Goal: Task Accomplishment & Management: Manage account settings

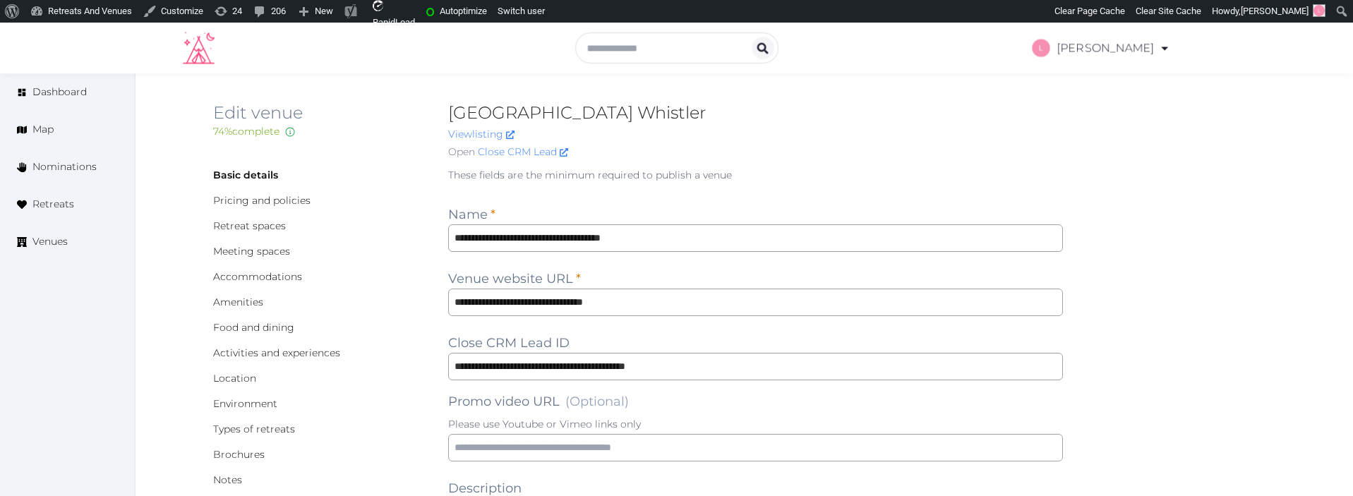
scroll to position [1798, 0]
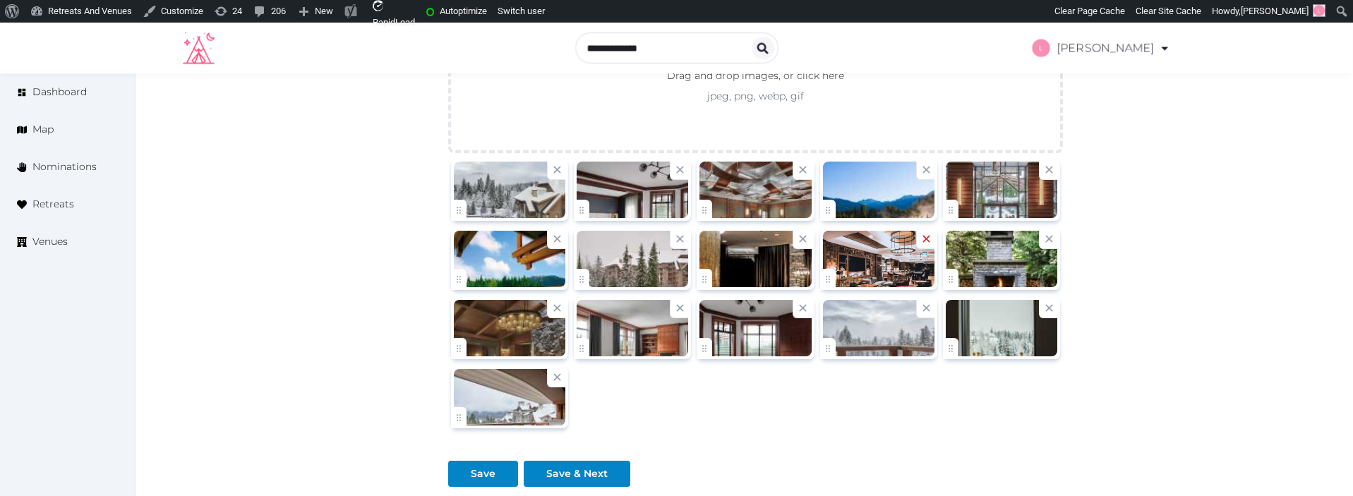
click at [926, 241] on icon at bounding box center [926, 238] width 13 height 13
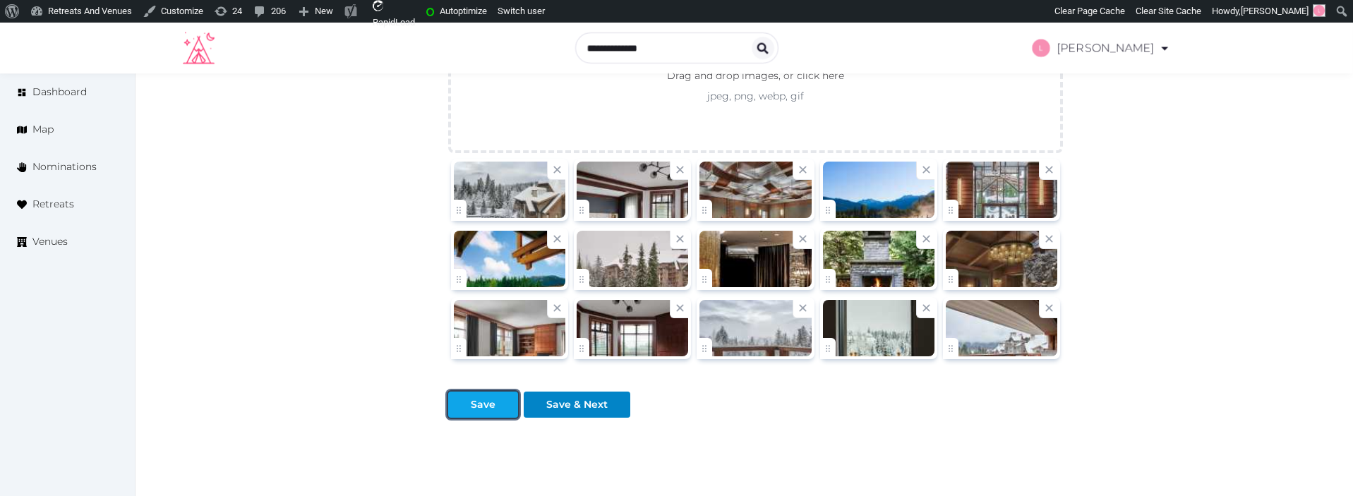
click at [460, 400] on div at bounding box center [459, 405] width 17 height 15
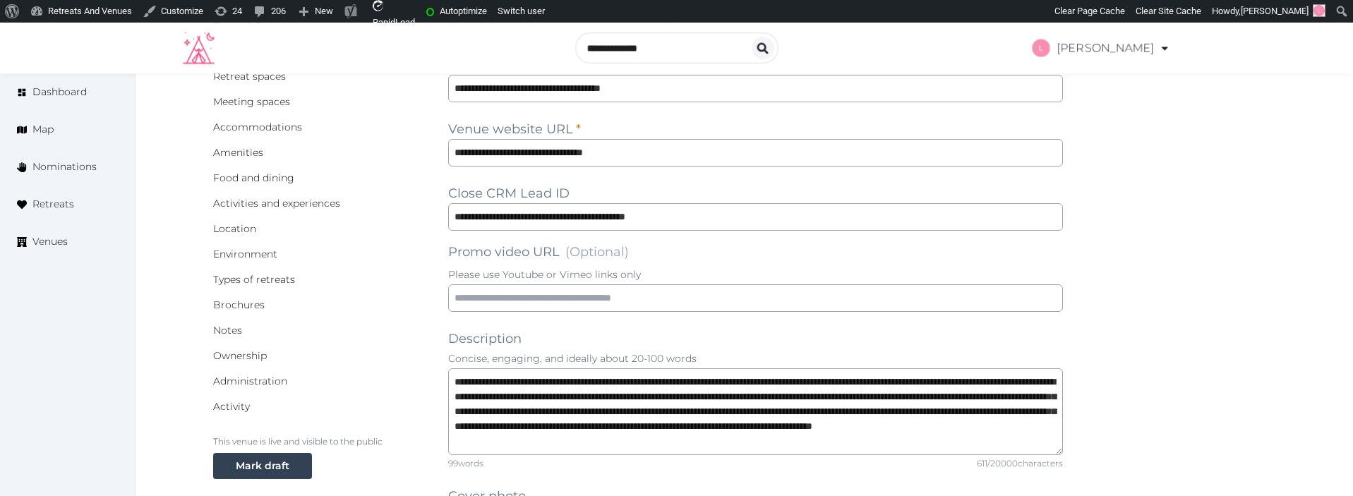
scroll to position [0, 0]
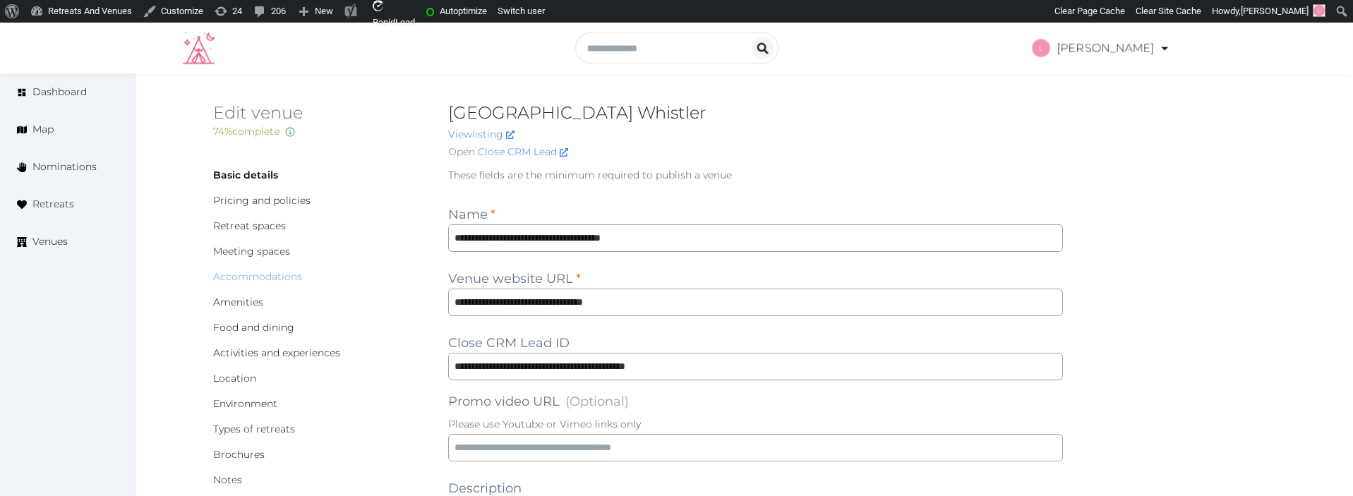
click at [227, 273] on link "Accommodations" at bounding box center [257, 276] width 89 height 13
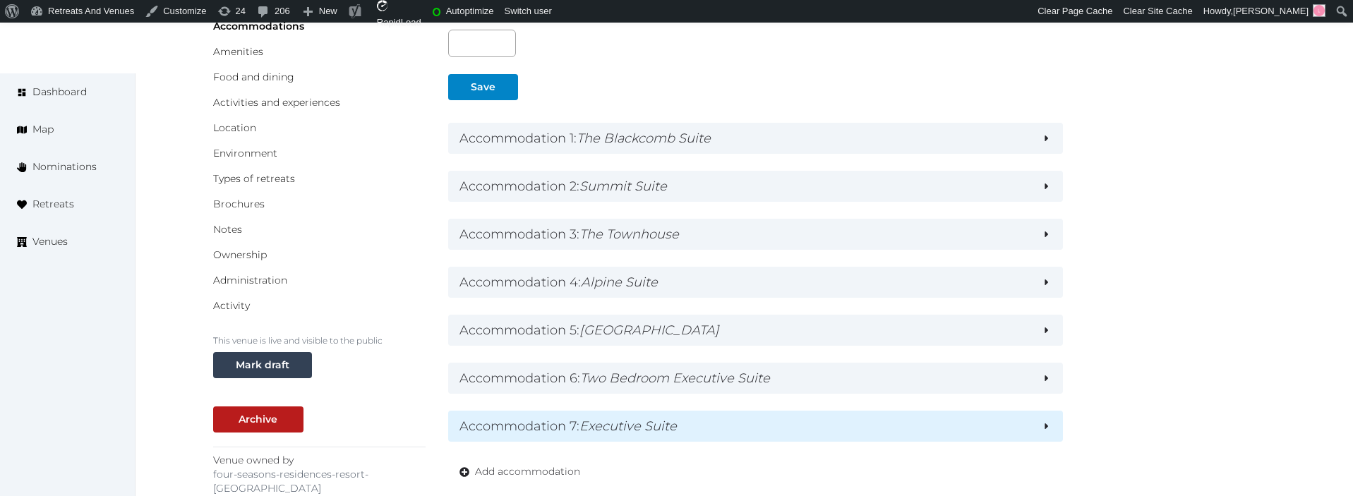
scroll to position [262, 0]
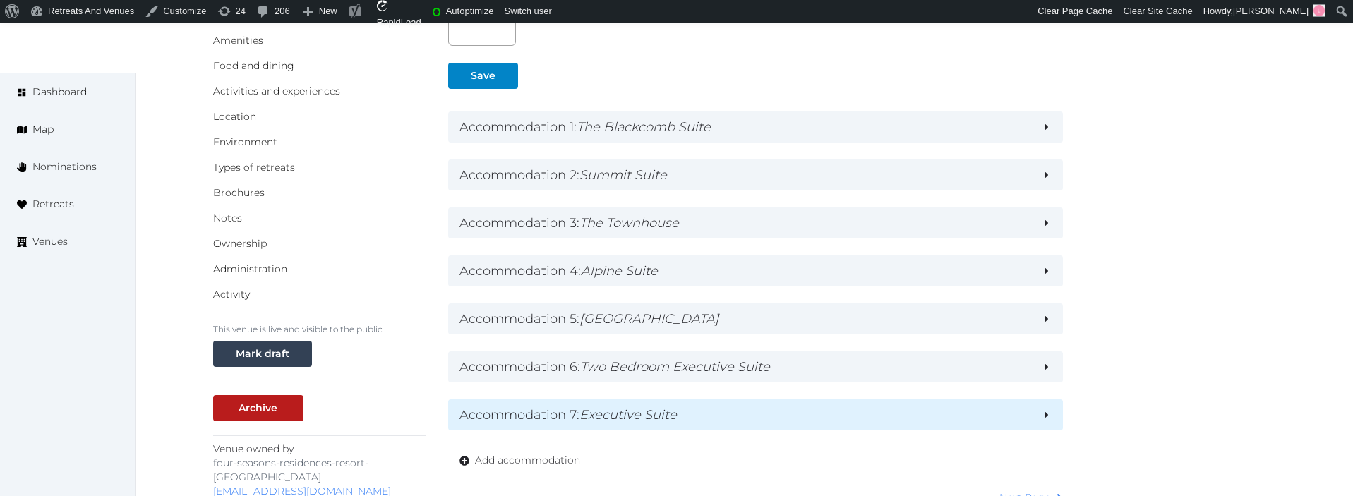
click at [642, 421] on em "Executive Suite" at bounding box center [628, 415] width 97 height 16
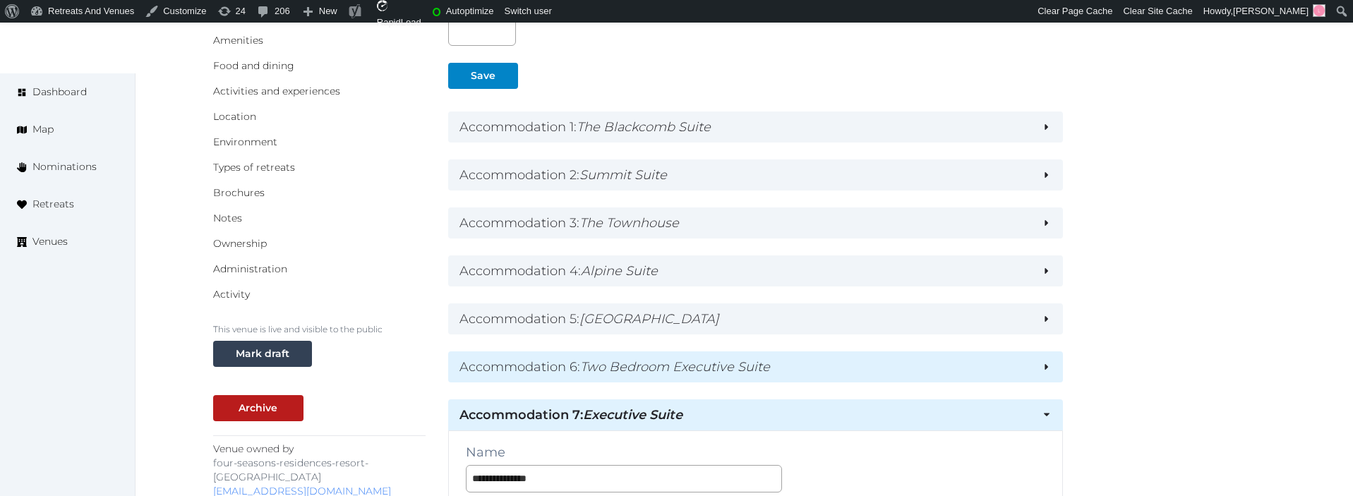
click at [658, 367] on em "Two Bedroom Executive Suite" at bounding box center [675, 367] width 190 height 16
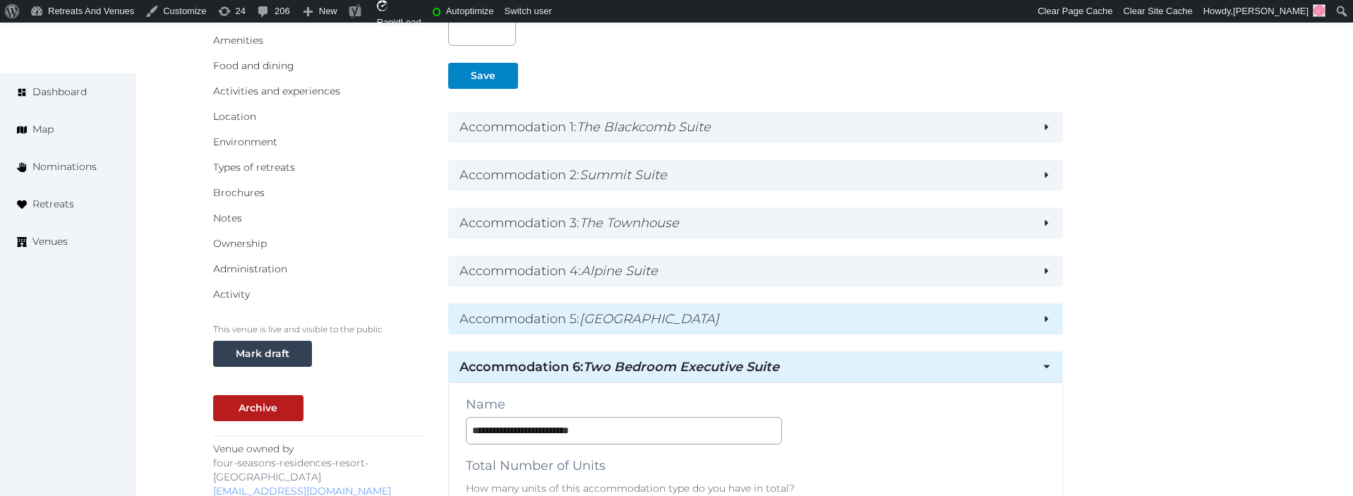
click at [676, 323] on h2 "Accommodation 5 : Valley Suite" at bounding box center [746, 319] width 572 height 20
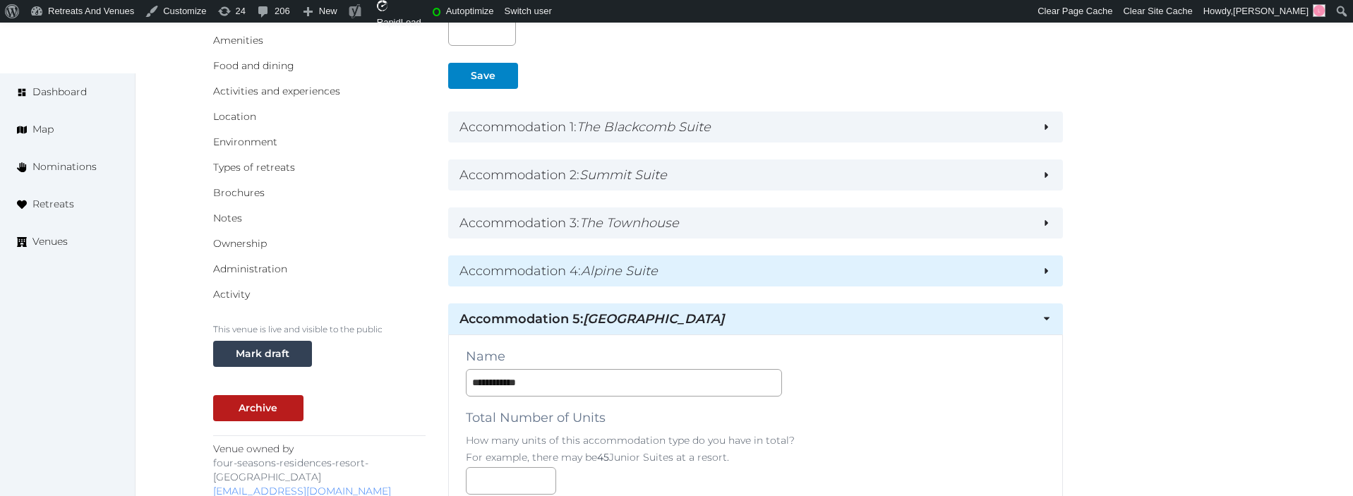
click at [690, 267] on h2 "Accommodation 4 : Alpine Suite" at bounding box center [746, 271] width 572 height 20
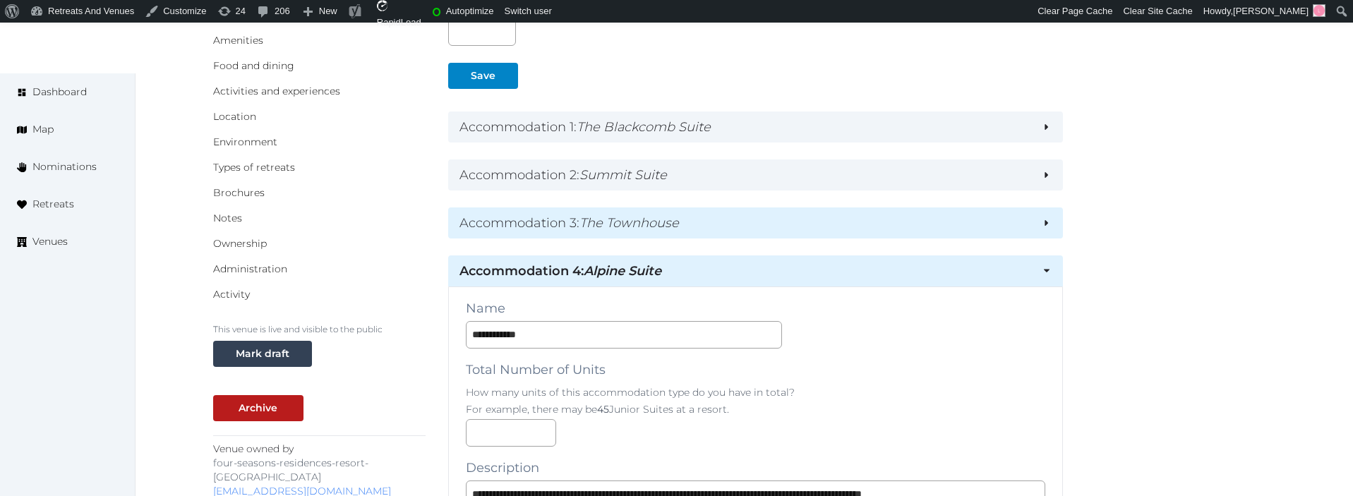
click at [710, 215] on h2 "Accommodation 3 : The Townhouse" at bounding box center [746, 223] width 572 height 20
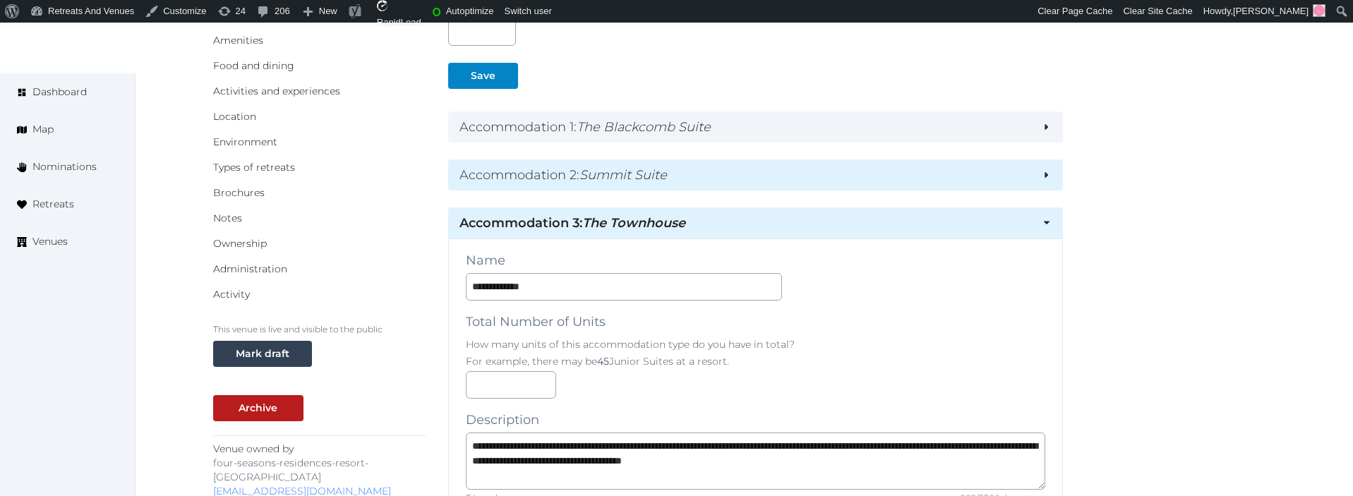
click at [714, 182] on h2 "Accommodation 2 : Summit Suite" at bounding box center [746, 175] width 572 height 20
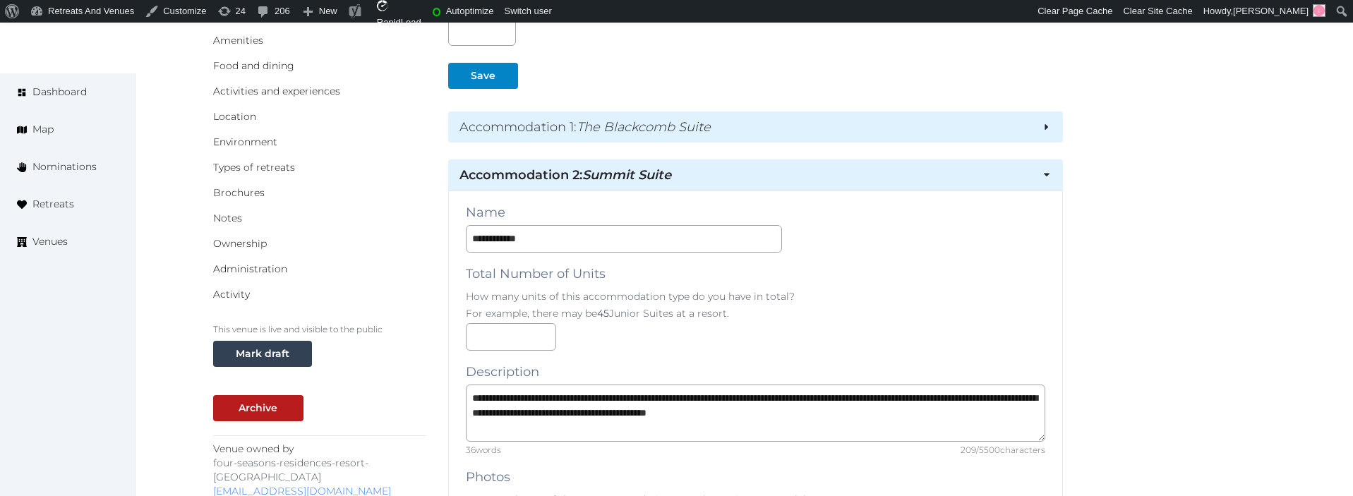
click at [716, 127] on h2 "Accommodation 1 : The Blackcomb Suite" at bounding box center [746, 127] width 572 height 20
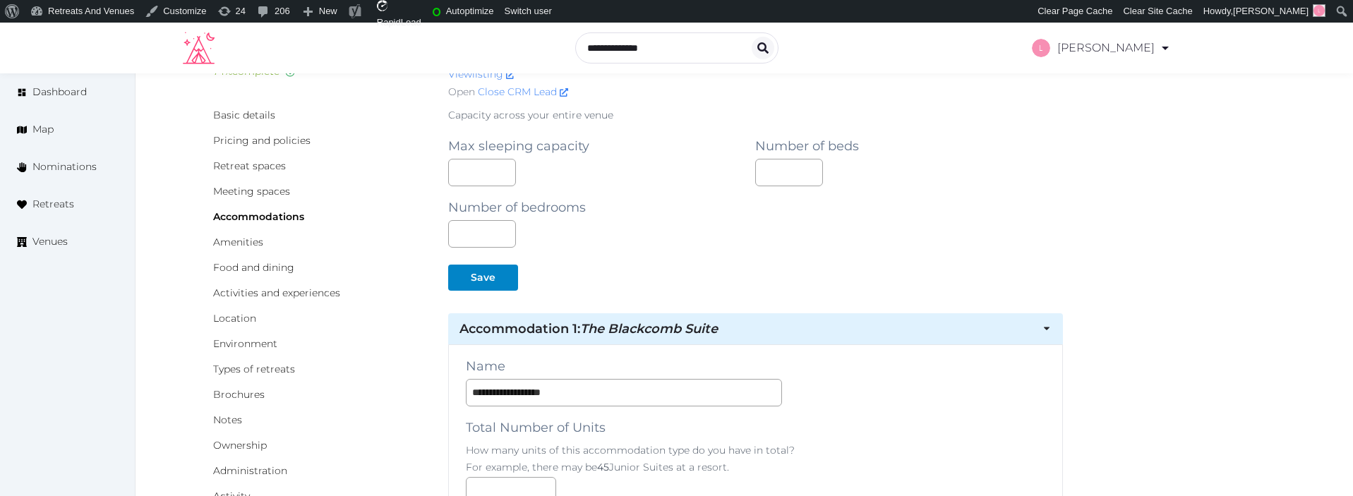
scroll to position [0, 0]
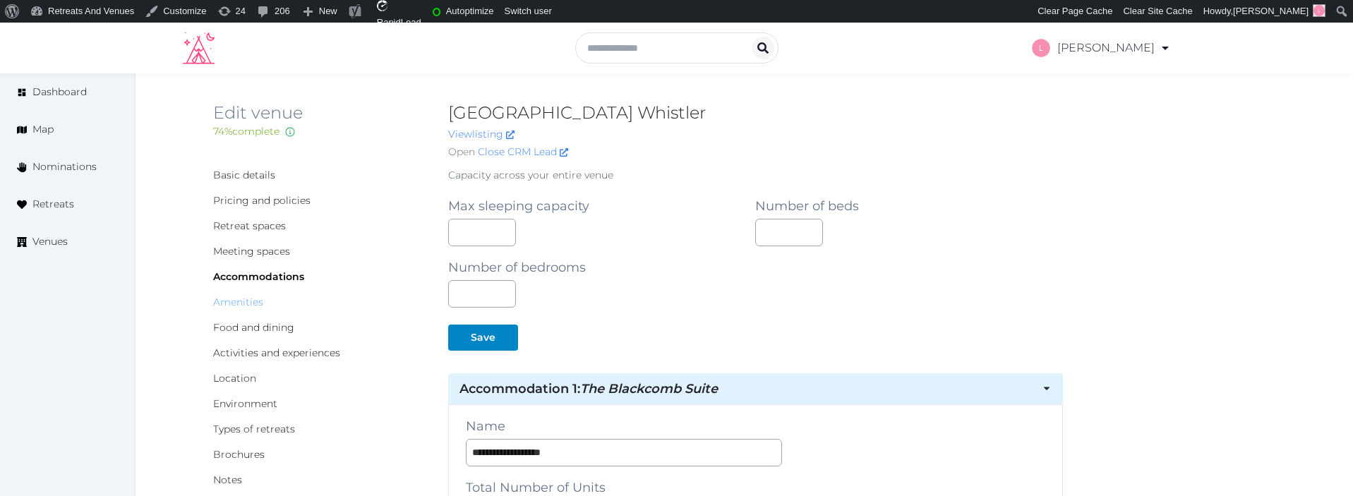
click at [251, 307] on link "Amenities" at bounding box center [238, 302] width 50 height 13
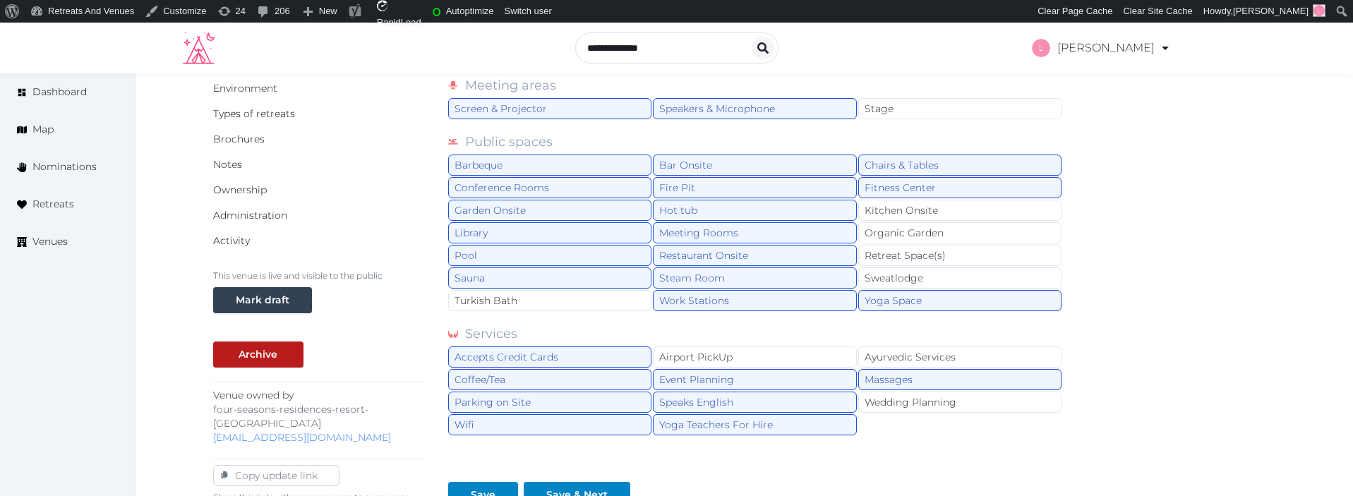
scroll to position [102, 0]
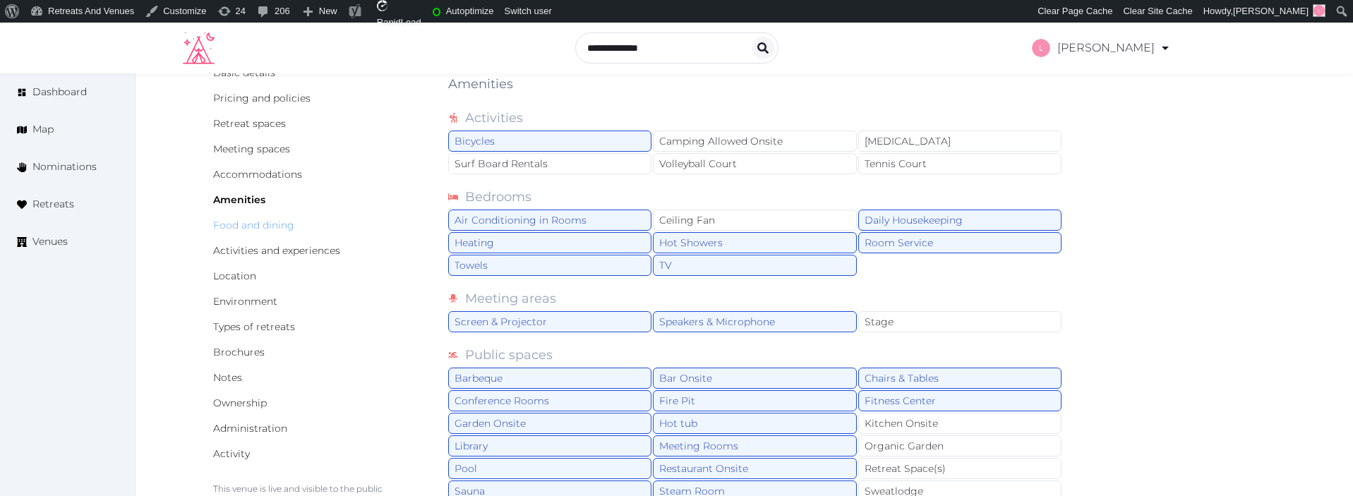
click at [246, 225] on link "Food and dining" at bounding box center [253, 225] width 81 height 13
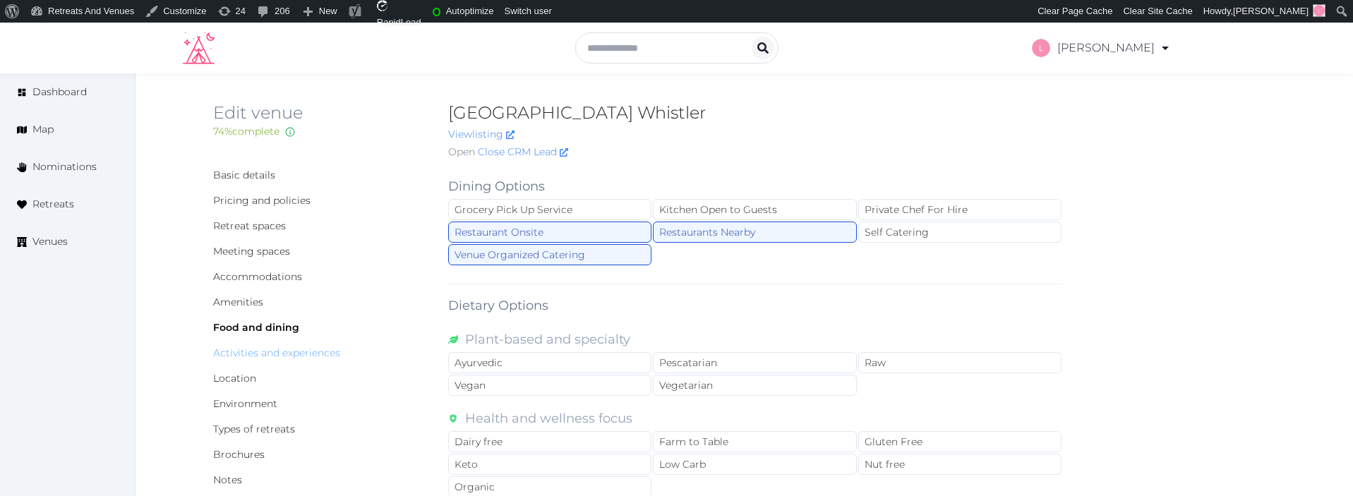
click at [275, 348] on link "Activities and experiences" at bounding box center [276, 353] width 127 height 13
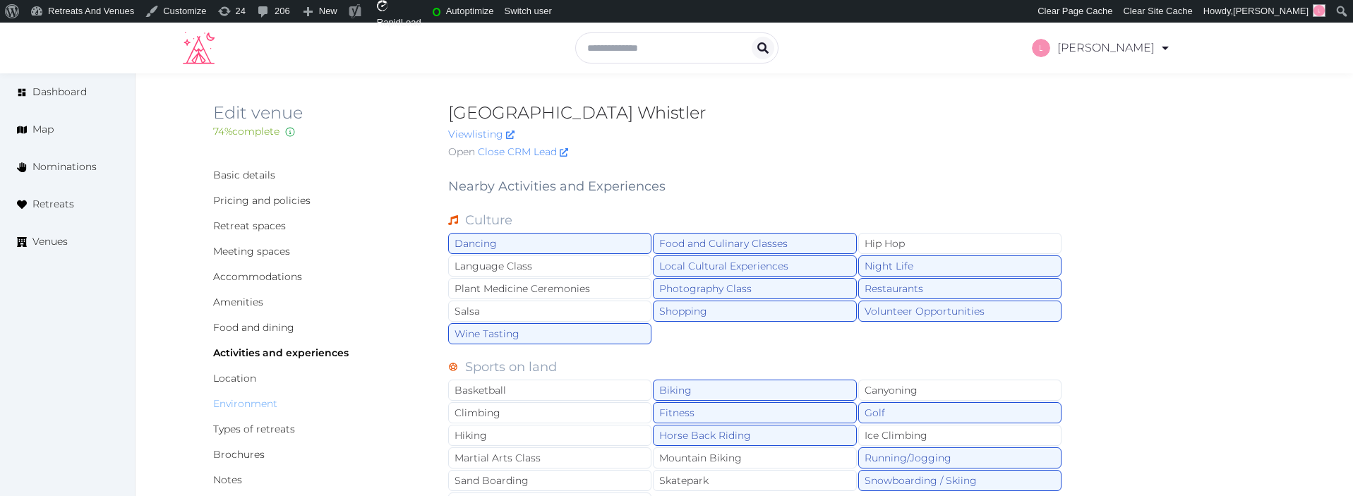
click at [241, 400] on link "Environment" at bounding box center [245, 404] width 64 height 13
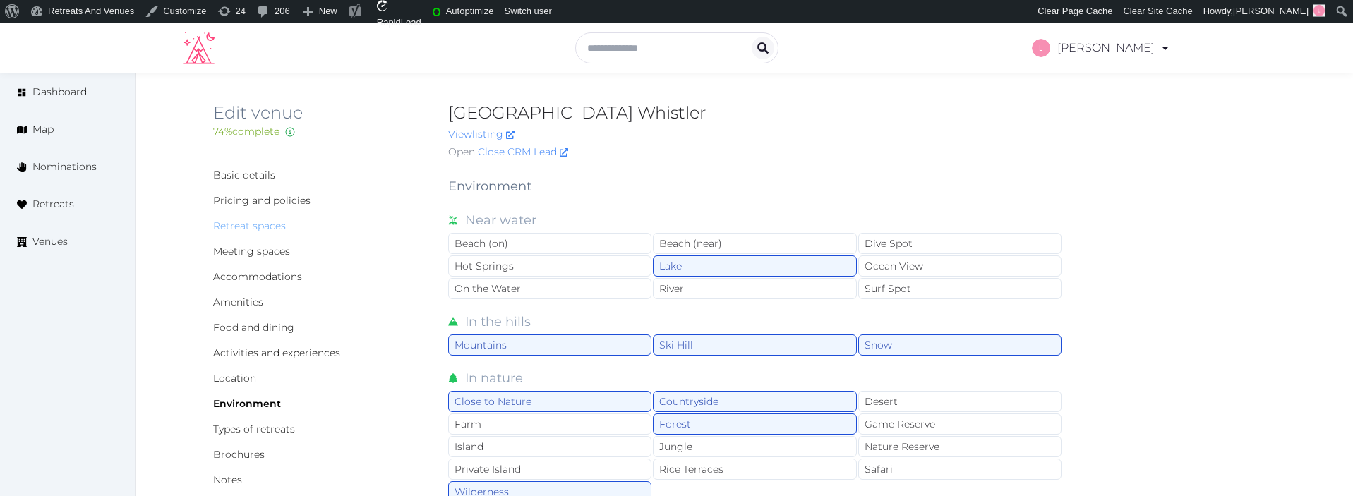
click at [245, 222] on link "Retreat spaces" at bounding box center [249, 226] width 73 height 13
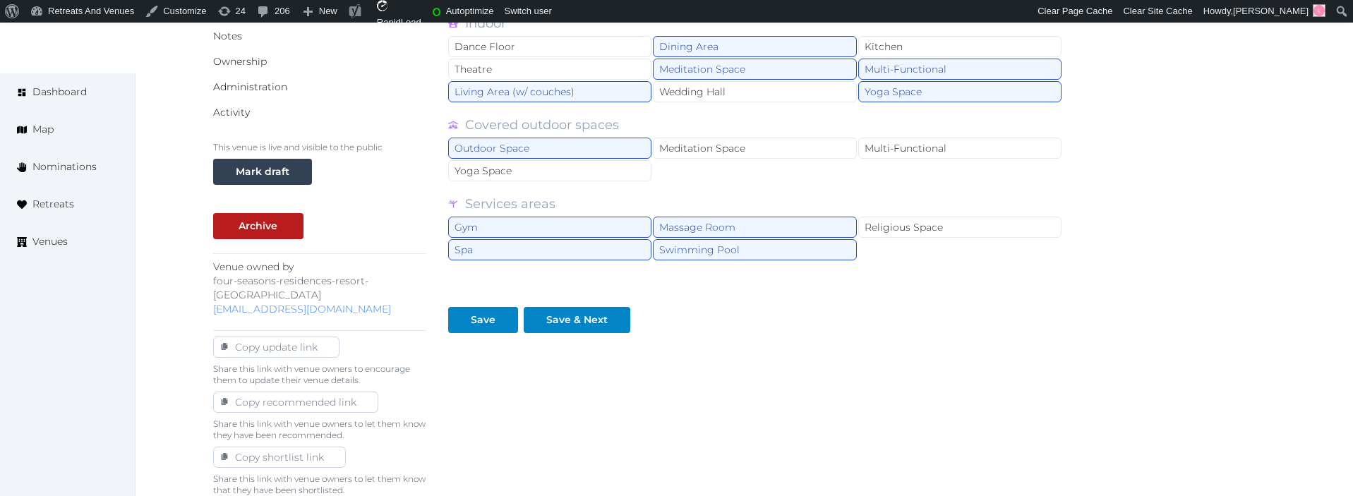
scroll to position [445, 0]
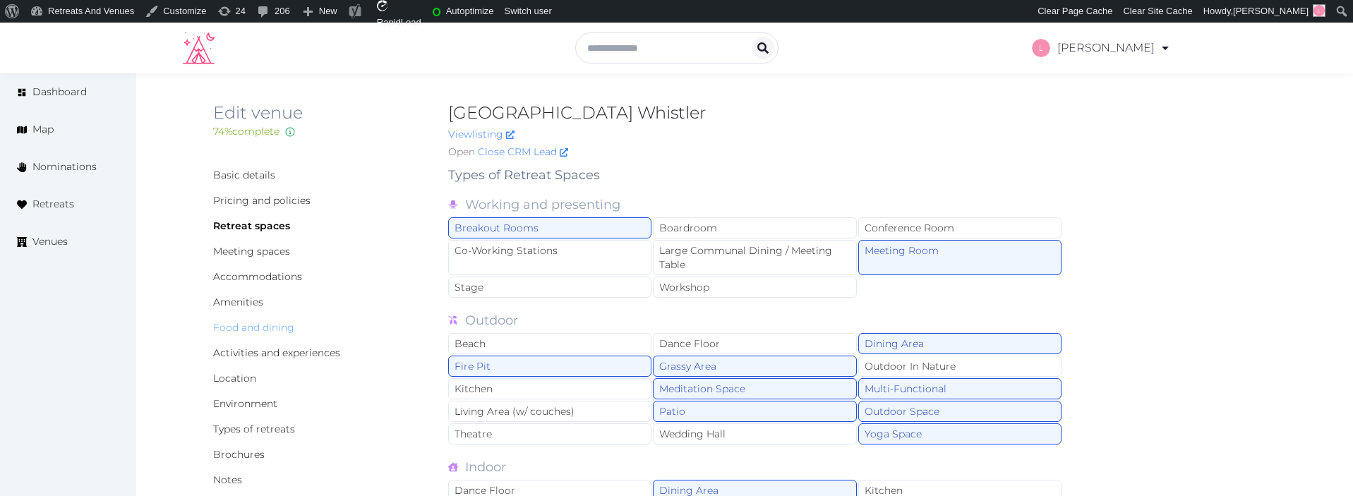
click at [239, 325] on link "Food and dining" at bounding box center [253, 327] width 81 height 13
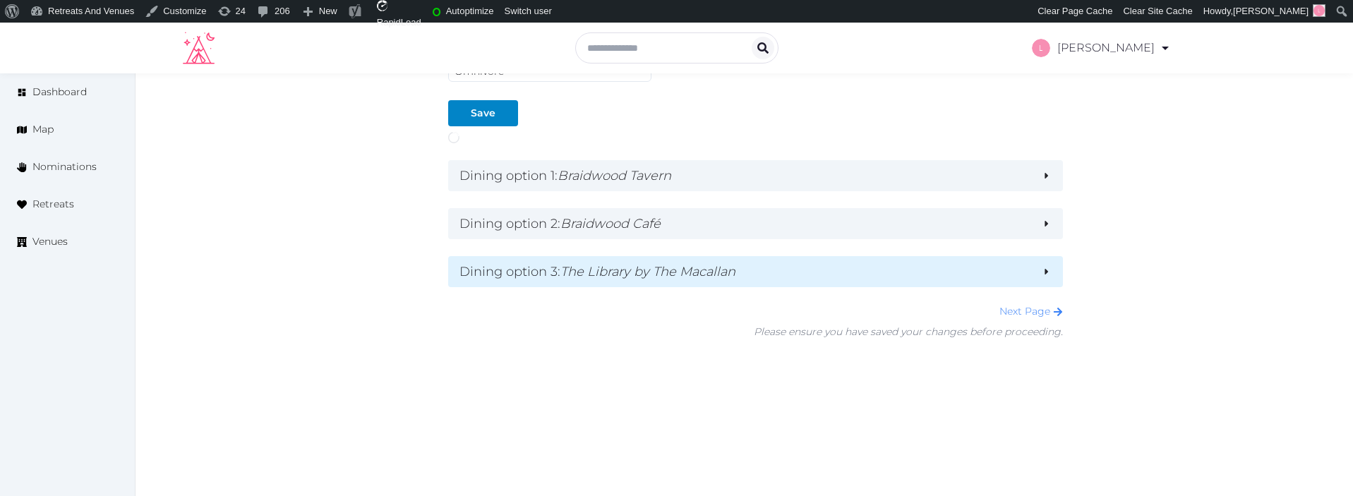
scroll to position [553, 0]
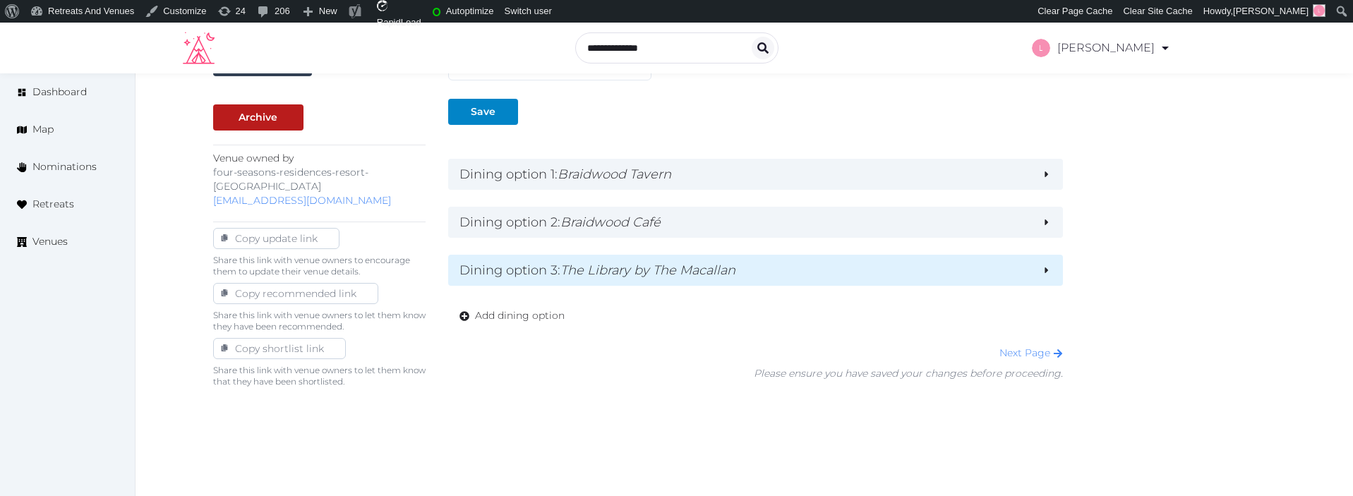
click at [695, 267] on em "The Library by The Macallan" at bounding box center [648, 271] width 175 height 16
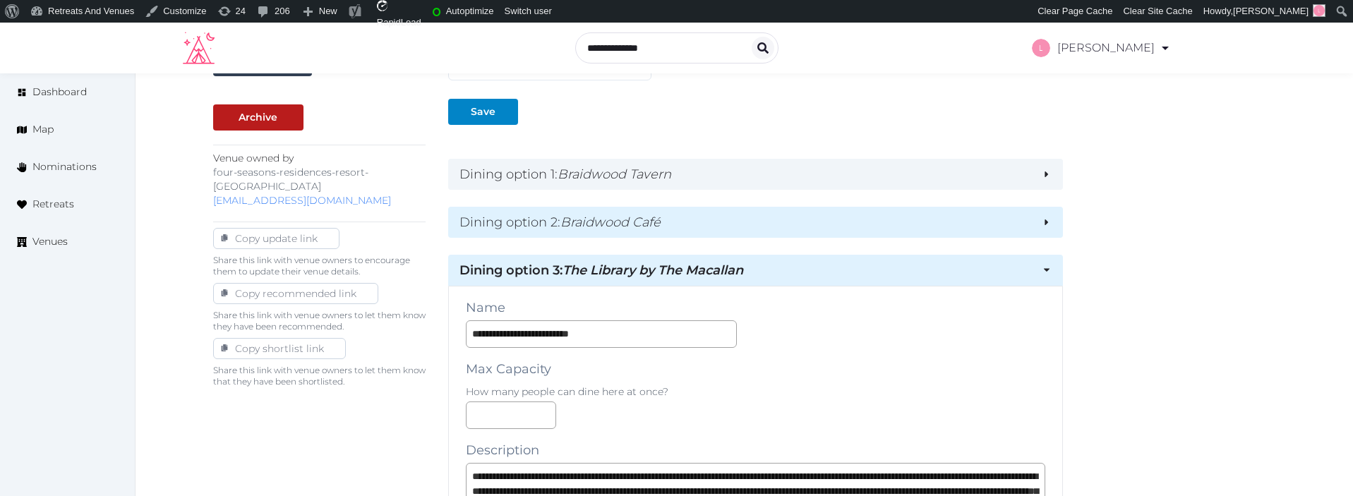
click at [711, 225] on h2 "Dining option 2 : Braidwood Café" at bounding box center [746, 223] width 572 height 20
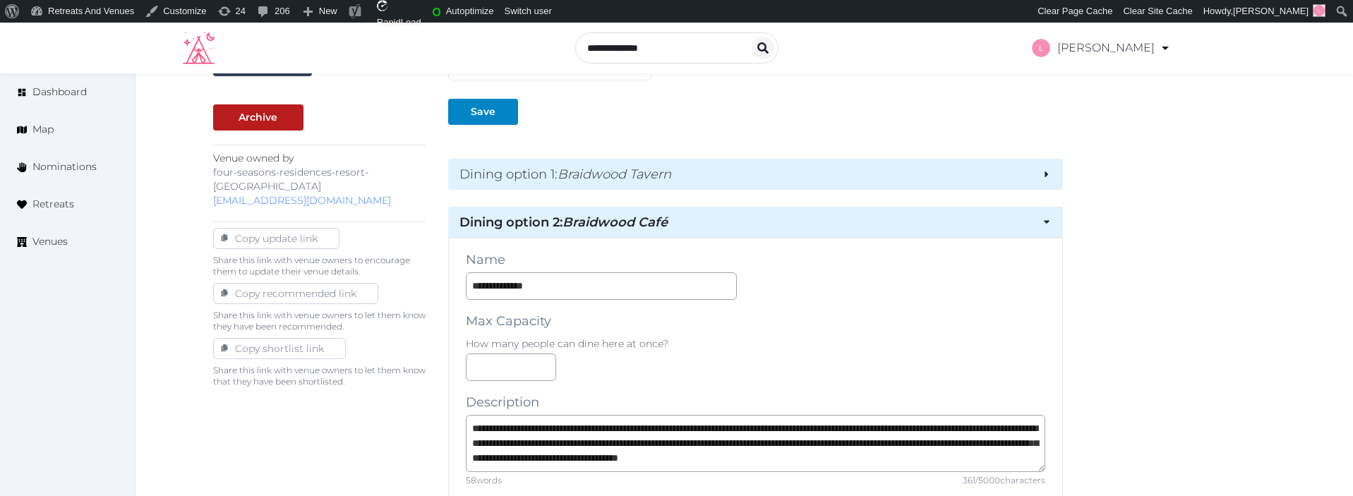
click at [718, 168] on h2 "Dining option 1 : Braidwood Tavern" at bounding box center [746, 175] width 572 height 20
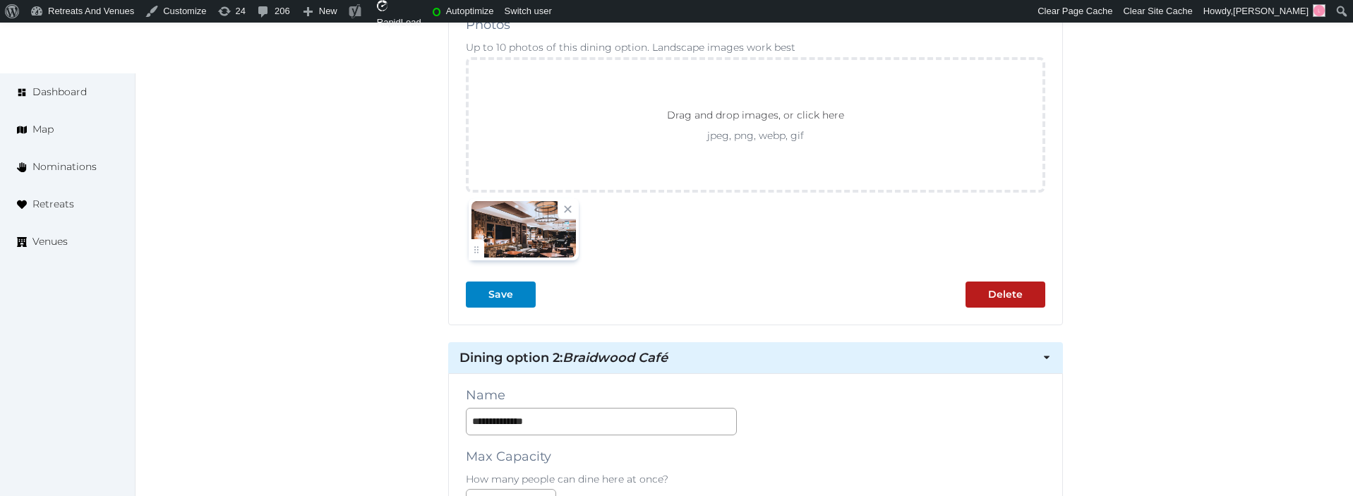
scroll to position [1555, 0]
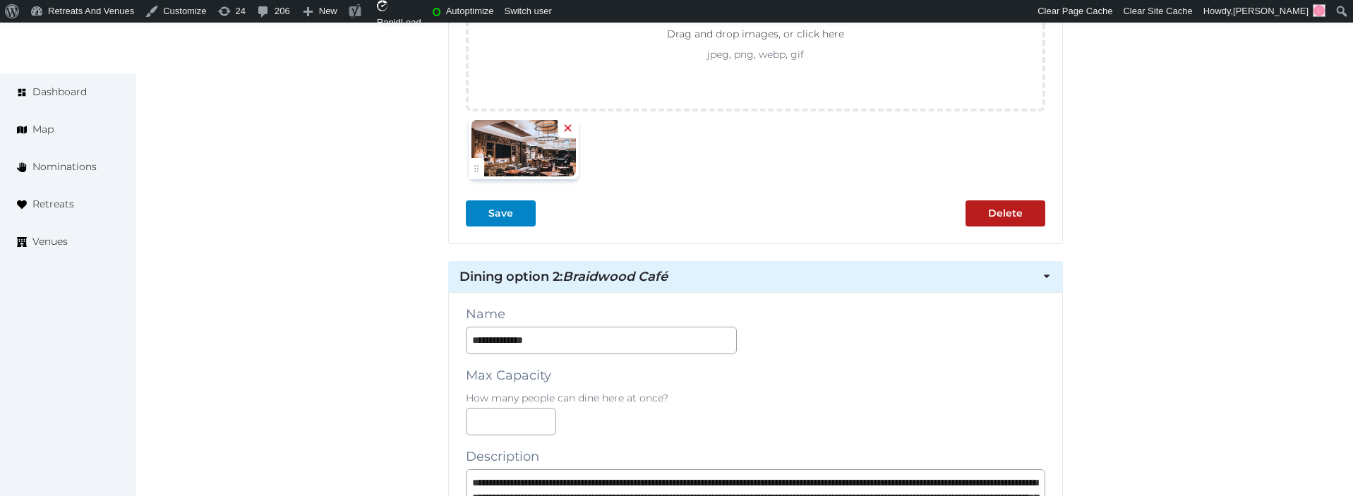
click at [566, 130] on icon at bounding box center [567, 127] width 7 height 7
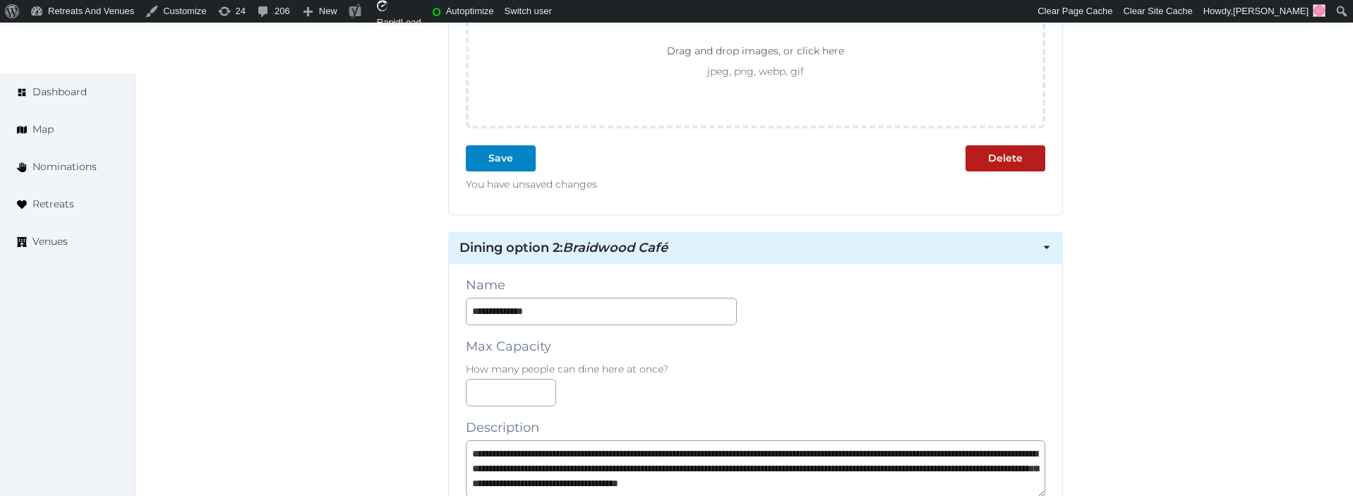
scroll to position [1433, 0]
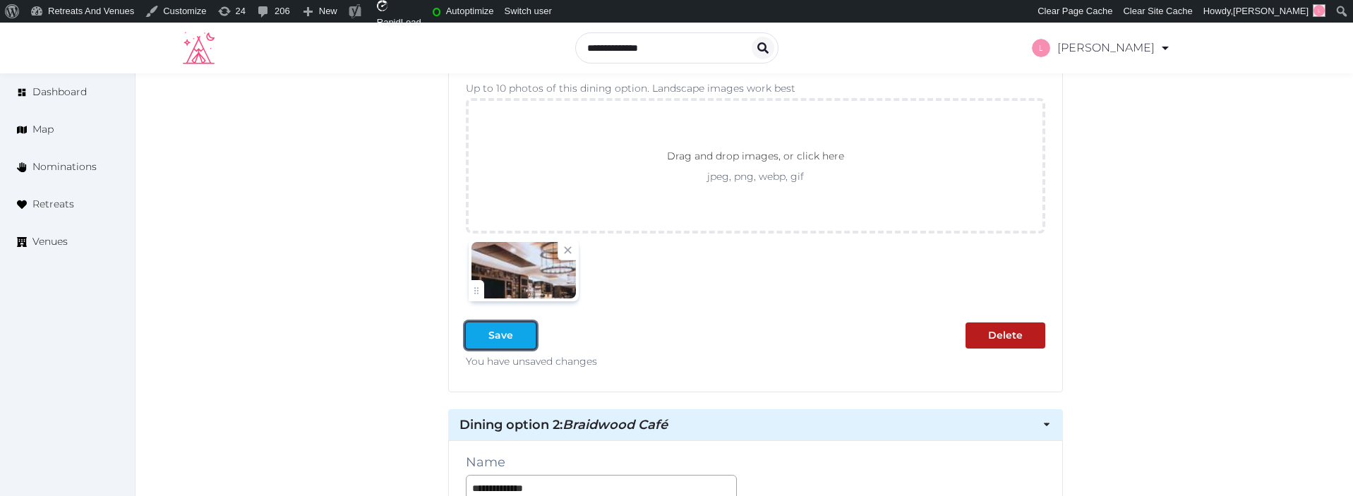
click at [498, 339] on div "Save" at bounding box center [501, 335] width 25 height 15
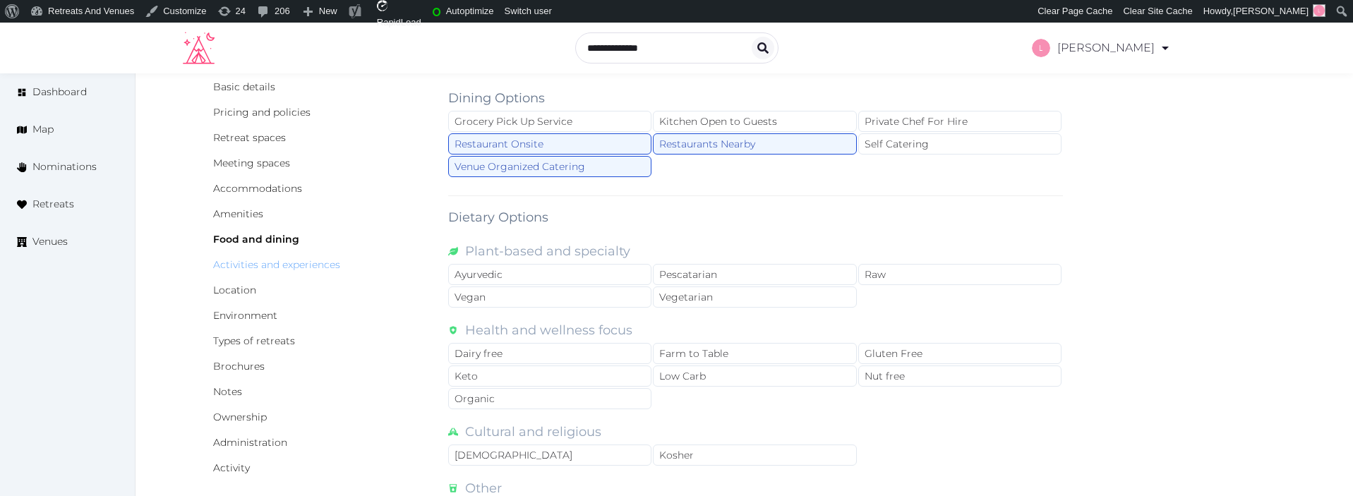
scroll to position [80, 0]
